Goal: Check status: Check status

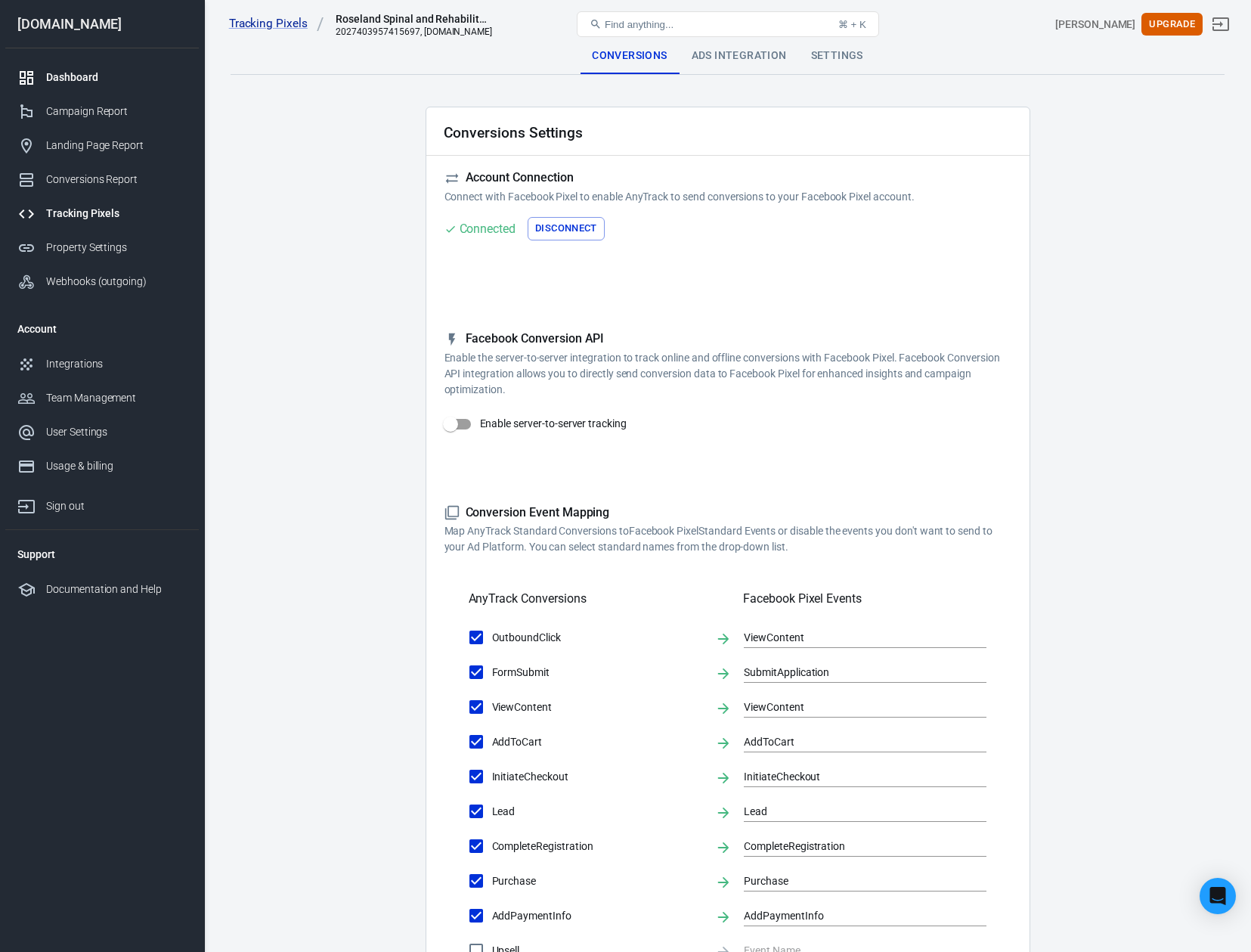
click at [111, 81] on div "Dashboard" at bounding box center [116, 78] width 141 height 16
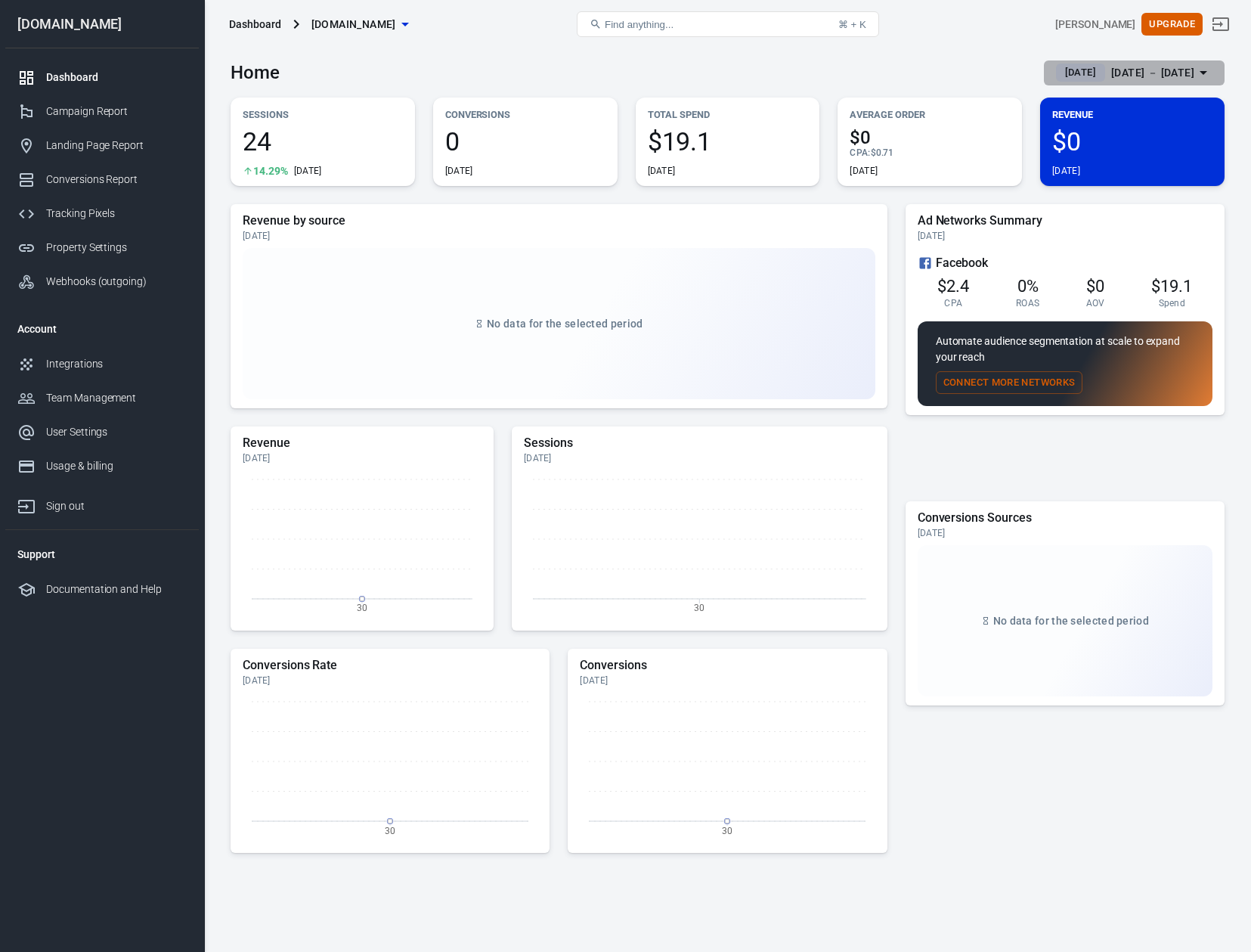
click at [1113, 70] on div "[DATE] － [DATE]" at bounding box center [1153, 72] width 83 height 19
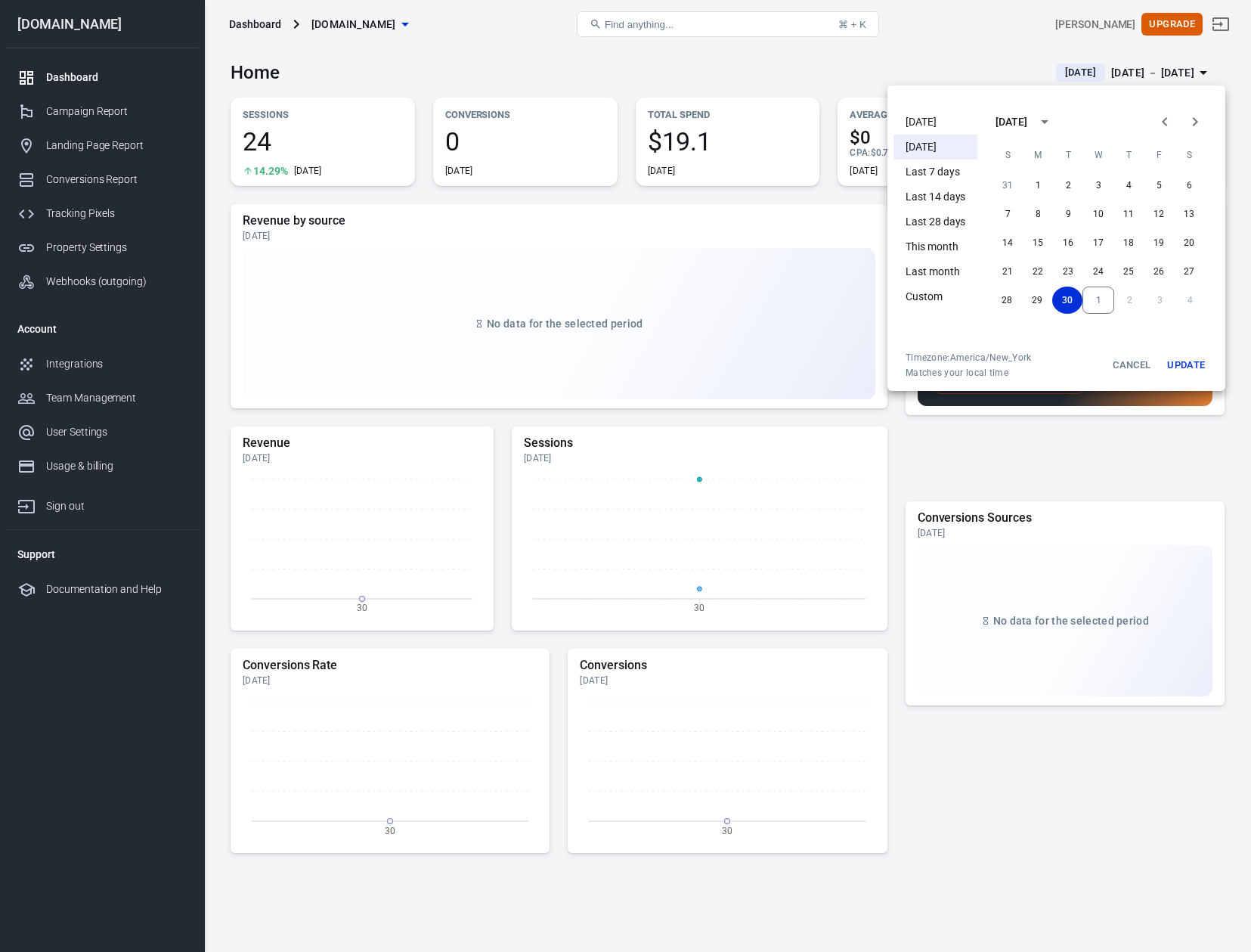
click at [932, 124] on li "[DATE]" at bounding box center [935, 121] width 84 height 25
click at [1189, 363] on button "Update" at bounding box center [1186, 365] width 48 height 28
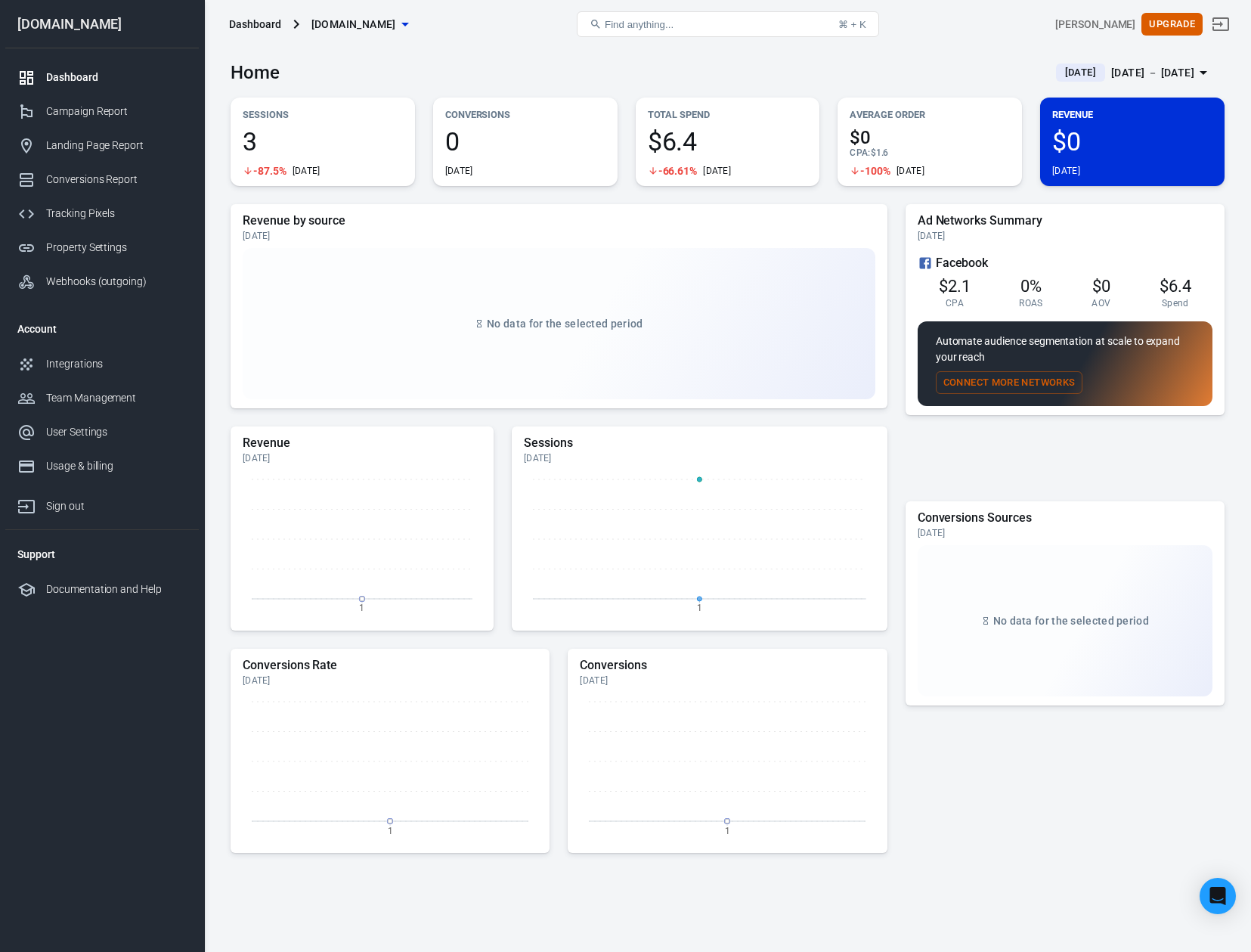
click at [960, 66] on div "Home [DATE] [DATE] － [DATE]" at bounding box center [728, 67] width 994 height 37
click at [1148, 70] on div "[DATE] － [DATE]" at bounding box center [1153, 72] width 83 height 19
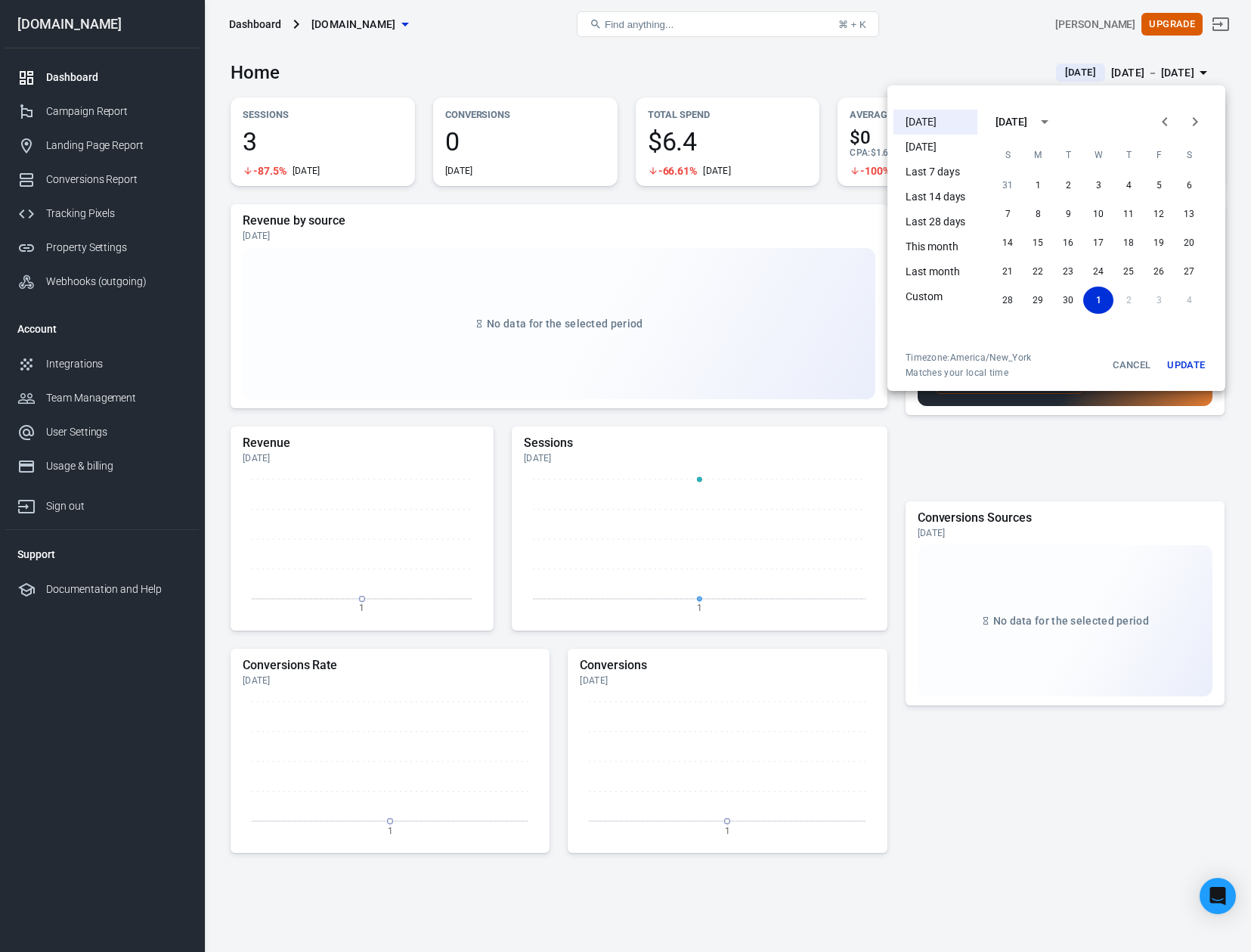
click at [922, 168] on li "Last 7 days" at bounding box center [935, 172] width 84 height 25
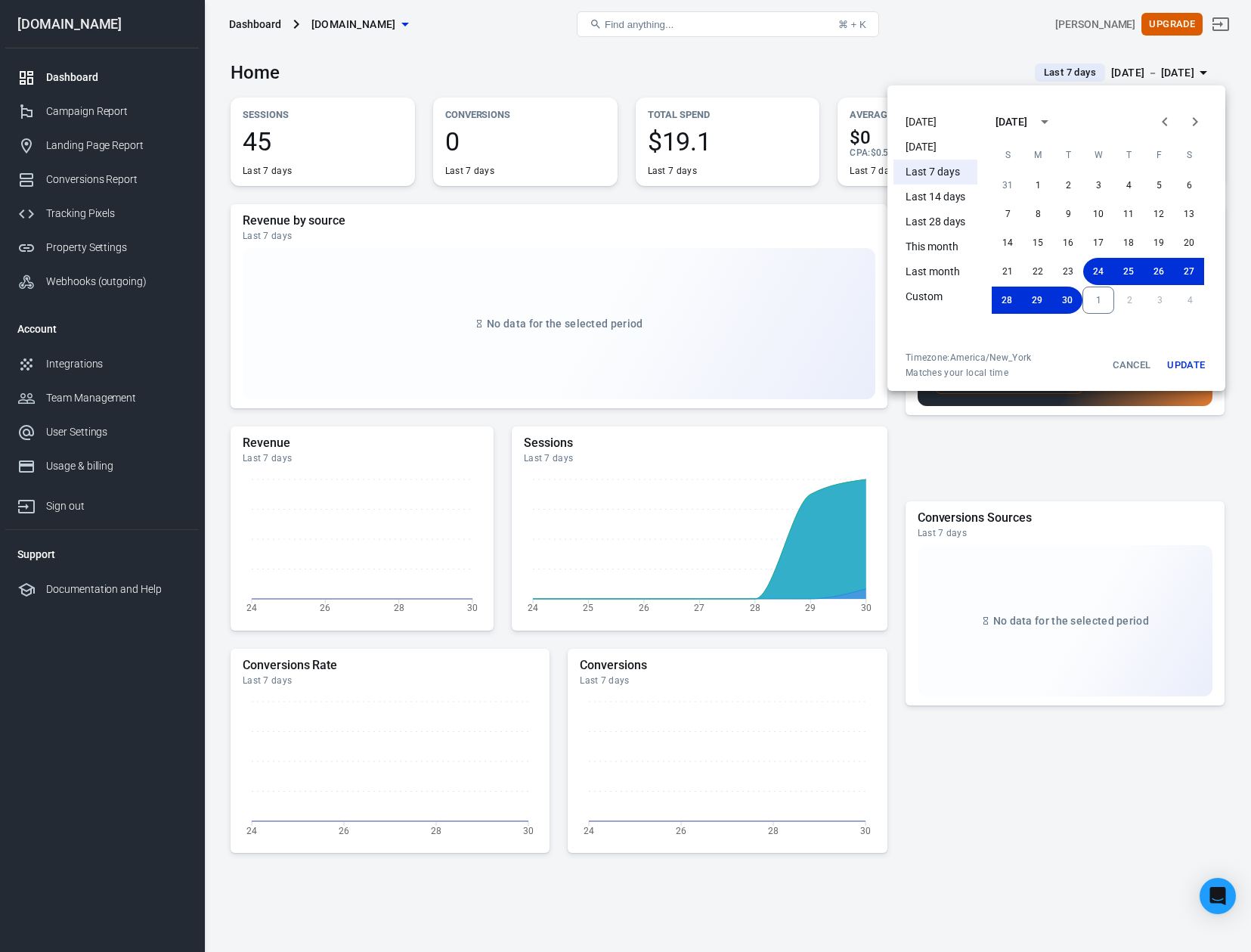
click at [829, 57] on div at bounding box center [626, 476] width 1251 height 952
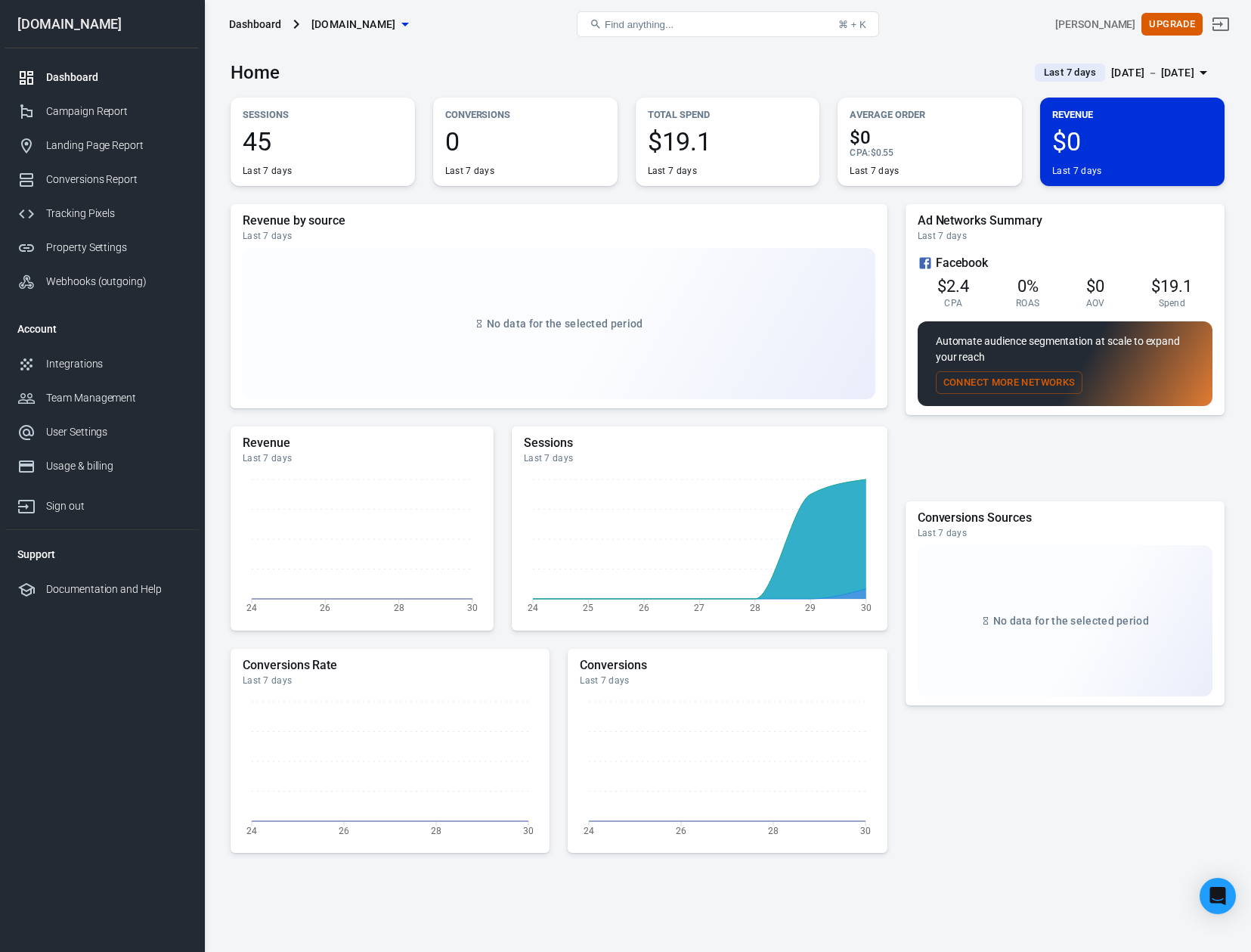
click at [1112, 72] on div "[DATE] － [DATE]" at bounding box center [1153, 72] width 83 height 19
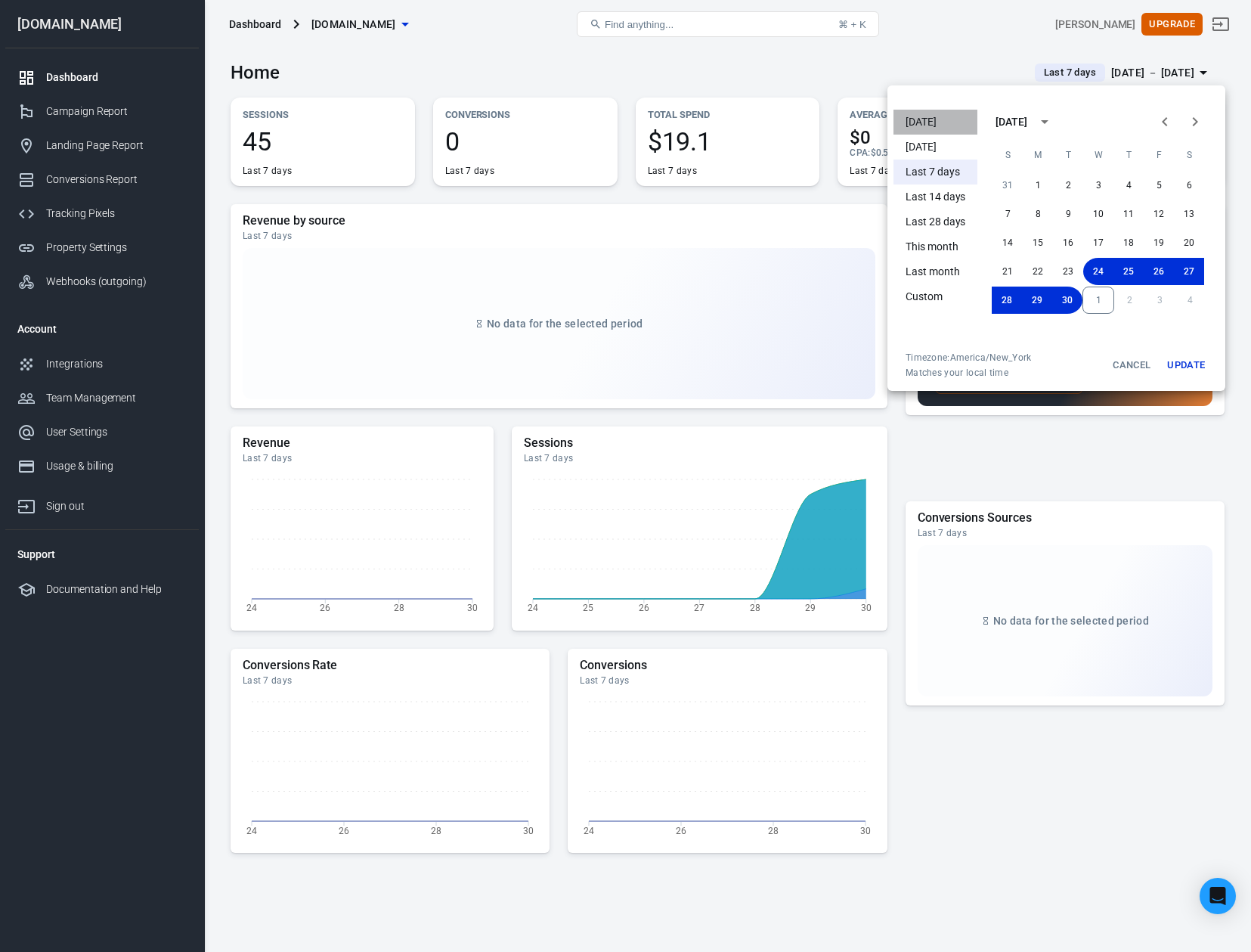
click at [933, 123] on li "[DATE]" at bounding box center [935, 121] width 84 height 25
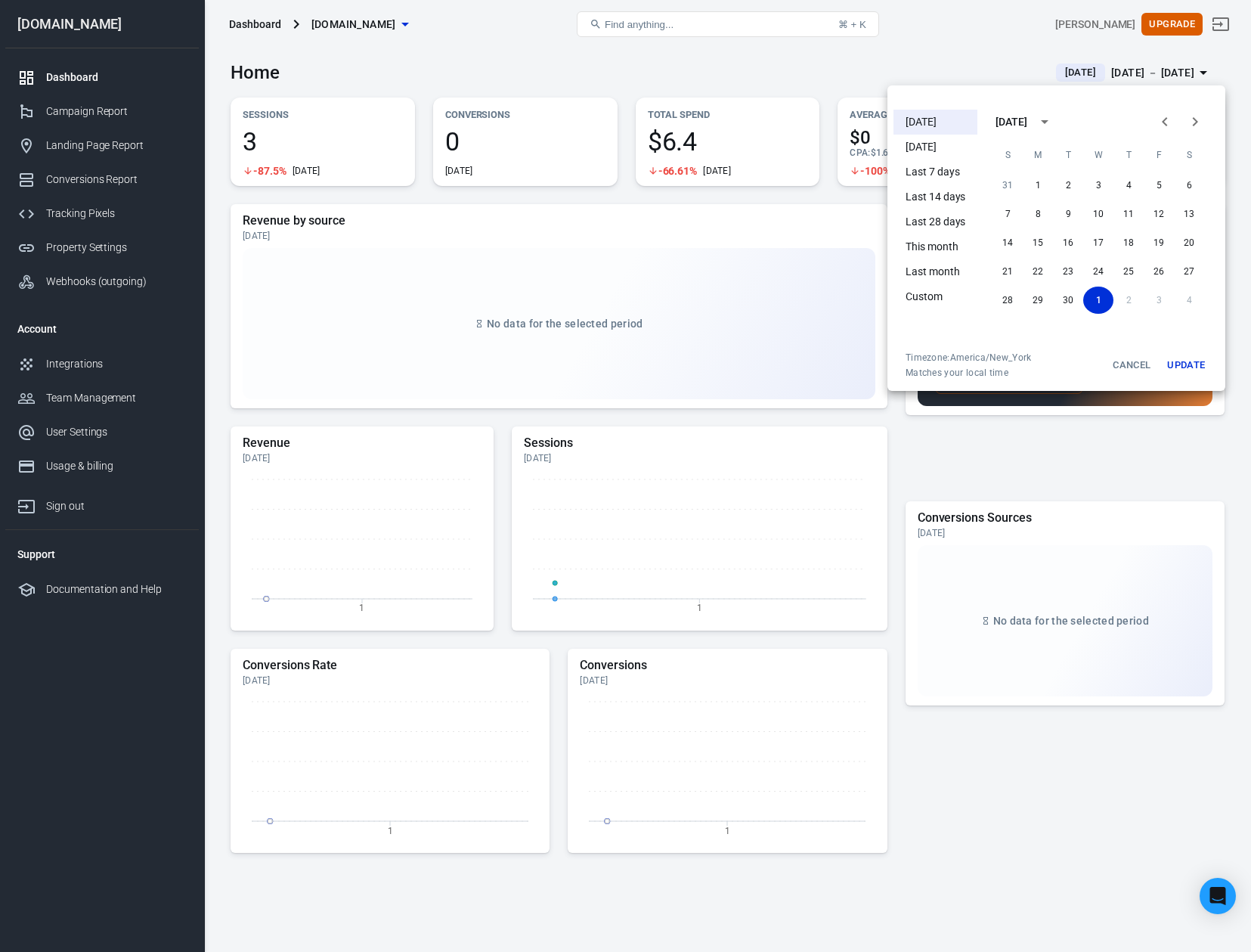
click at [858, 74] on div at bounding box center [626, 476] width 1251 height 952
